Goal: Check status: Check status

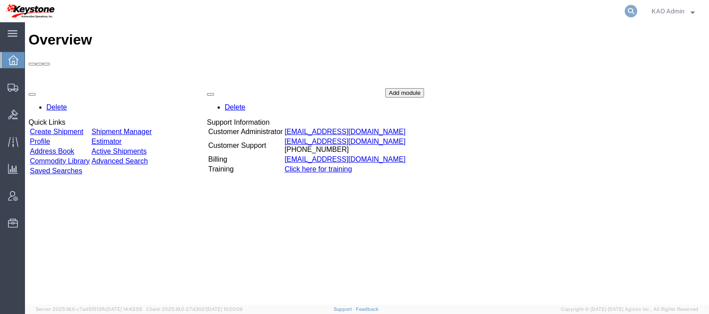
click at [634, 9] on icon at bounding box center [630, 11] width 12 height 12
paste input "56715228"
type input "56715228"
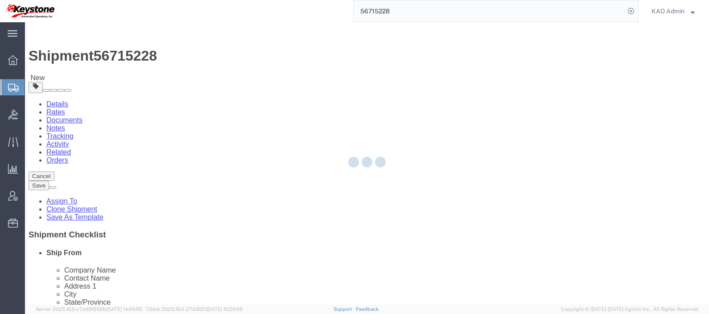
select select
select select "30605"
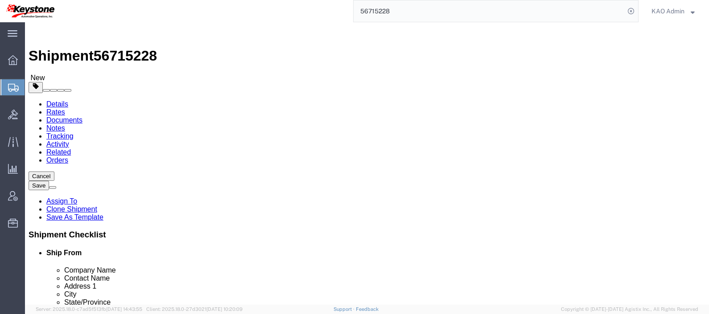
click icon
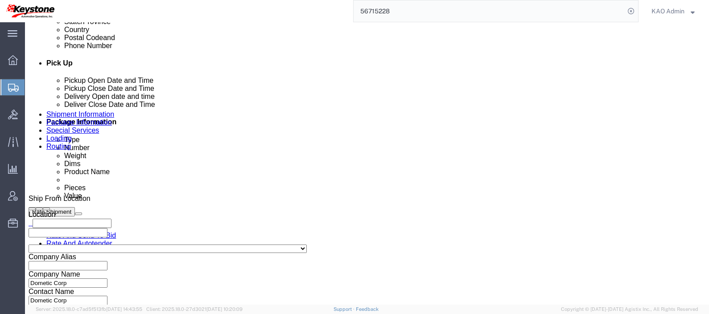
scroll to position [390, 0]
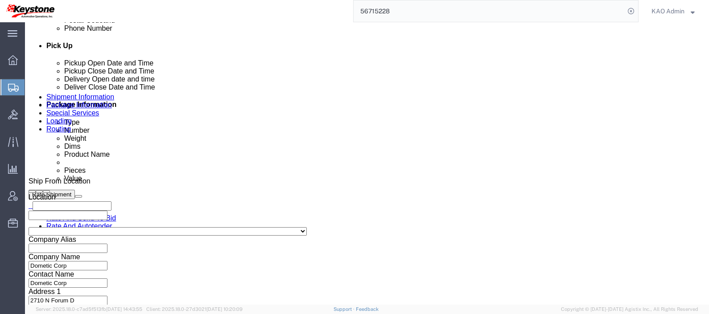
click select "Select Buyer Cost Center Department Operations Number Order Number Sales Person"
click div "Billing Location Select Select My Profile Location 3597 - Chrome Enhancements 8…"
type input "8614"
click button "Save"
